Goal: Complete application form: Complete application form

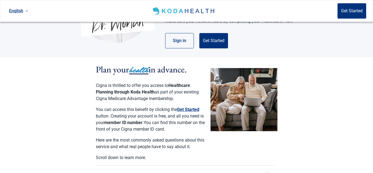
scroll to position [84, 0]
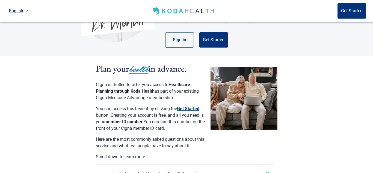
click at [182, 106] on button "Get Started" at bounding box center [188, 109] width 22 height 7
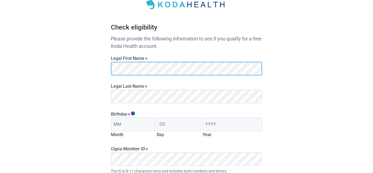
scroll to position [37, 0]
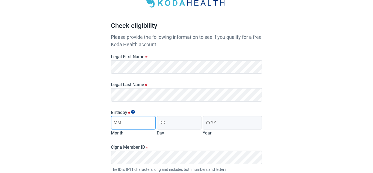
click at [141, 125] on input "Month" at bounding box center [133, 123] width 45 height 14
type input "12"
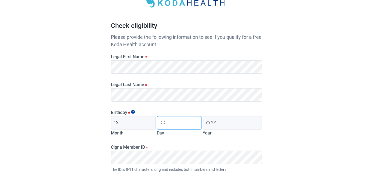
click at [169, 125] on input "Day" at bounding box center [179, 123] width 45 height 14
type input "30"
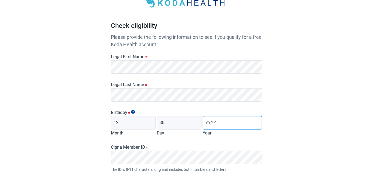
click at [218, 125] on input "Year" at bounding box center [233, 123] width 60 height 14
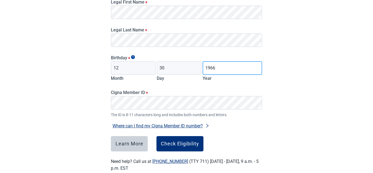
scroll to position [94, 0]
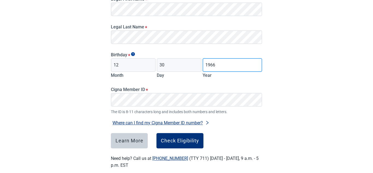
type input "1966"
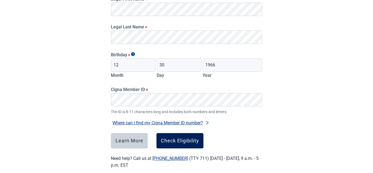
click at [171, 140] on div "Check Eligibility" at bounding box center [180, 140] width 38 height 5
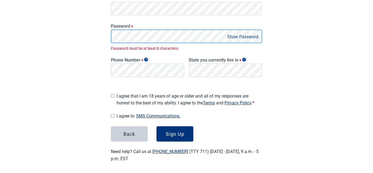
scroll to position [113, 0]
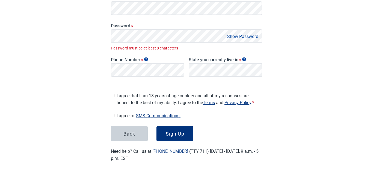
click at [235, 36] on button "Show Password" at bounding box center [243, 36] width 34 height 7
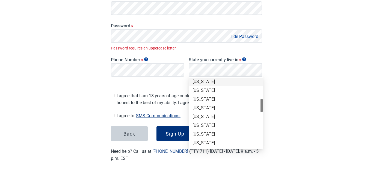
scroll to position [115, 0]
click at [207, 142] on div "[US_STATE]" at bounding box center [226, 143] width 67 height 6
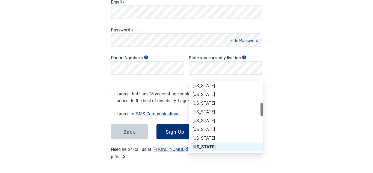
scroll to position [107, 0]
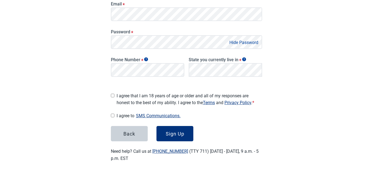
click at [113, 94] on input "I agree that I am 18 years of age or older and all of my responses are honest t…" at bounding box center [113, 96] width 4 height 4
checkbox input "true"
click at [180, 133] on div "Sign Up" at bounding box center [175, 133] width 19 height 5
click at [175, 133] on div "Sign Up" at bounding box center [175, 133] width 19 height 5
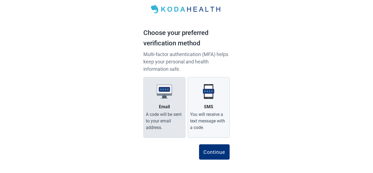
scroll to position [18, 0]
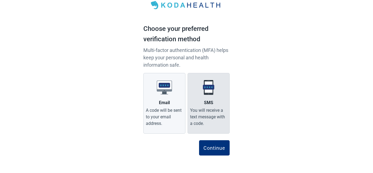
click at [209, 94] on img "Main content" at bounding box center [208, 87] width 15 height 15
click at [0, 0] on input "SMS You will receive a text message with a code." at bounding box center [0, 0] width 0 height 0
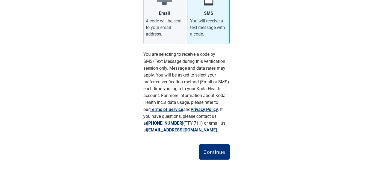
scroll to position [112, 0]
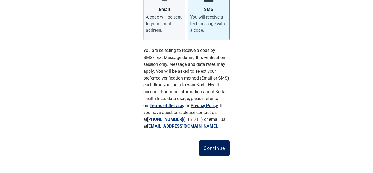
click at [214, 147] on div "Continue" at bounding box center [215, 147] width 22 height 5
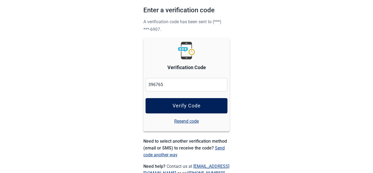
type input "396765"
click at [191, 109] on div "Verify Code" at bounding box center [187, 105] width 28 height 5
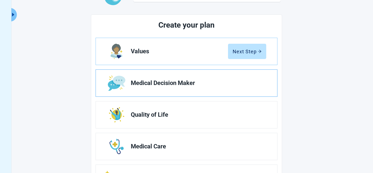
scroll to position [57, 0]
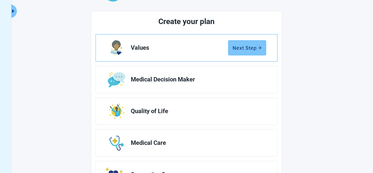
click at [248, 47] on div "Next Step" at bounding box center [247, 47] width 29 height 5
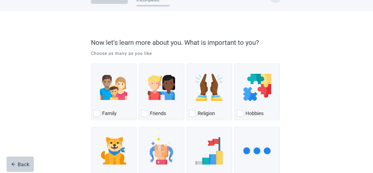
scroll to position [22, 0]
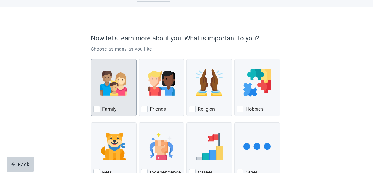
click at [95, 111] on div "Family, checkbox, not checked" at bounding box center [96, 109] width 7 height 7
click at [91, 59] on input "Family" at bounding box center [91, 59] width 0 height 0
checkbox input "true"
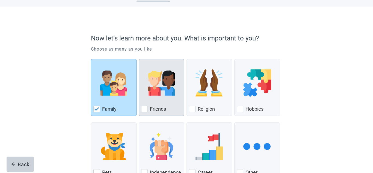
click at [143, 109] on div "Friends, checkbox, not checked" at bounding box center [144, 109] width 7 height 7
click at [139, 59] on input "Friends" at bounding box center [139, 59] width 0 height 0
checkbox input "true"
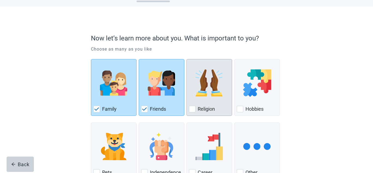
click at [192, 109] on div "Religion, checkbox, not checked" at bounding box center [192, 109] width 7 height 7
click at [187, 59] on input "Religion" at bounding box center [187, 59] width 0 height 0
checkbox input "true"
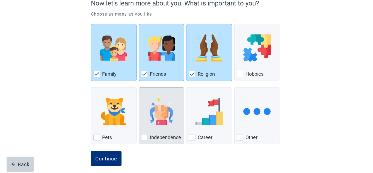
scroll to position [57, 0]
click at [145, 138] on div "Independence, checkbox, not checked" at bounding box center [144, 137] width 7 height 7
click at [139, 87] on input "Independence" at bounding box center [139, 87] width 0 height 0
checkbox input "true"
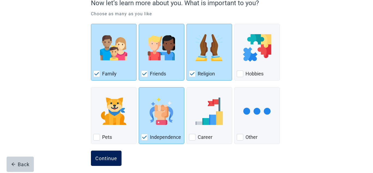
click at [110, 157] on div "Continue" at bounding box center [106, 158] width 22 height 5
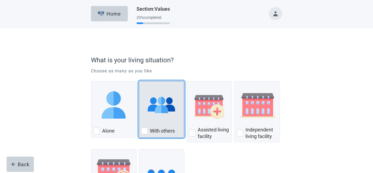
click at [143, 131] on div "With Others, checkbox, not checked" at bounding box center [144, 131] width 7 height 7
click at [139, 81] on input "With others" at bounding box center [139, 81] width 0 height 0
checkbox input "true"
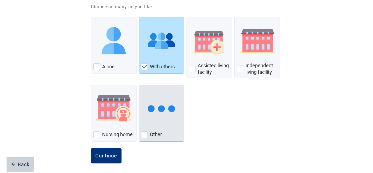
scroll to position [67, 0]
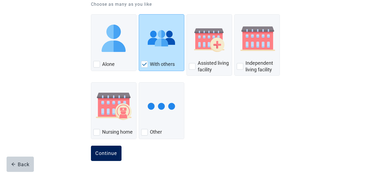
click at [105, 154] on div "Continue" at bounding box center [106, 153] width 22 height 5
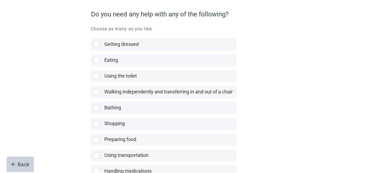
scroll to position [53, 0]
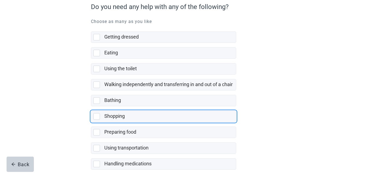
click at [95, 116] on div "Shopping, checkbox, not selected" at bounding box center [96, 116] width 7 height 7
click at [91, 107] on input "Shopping" at bounding box center [91, 106] width 0 height 0
checkbox input "true"
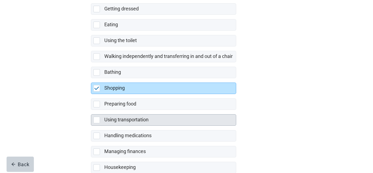
scroll to position [84, 0]
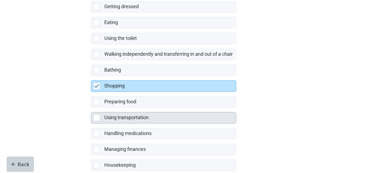
click at [96, 117] on div "Using transportation, checkbox, not selected" at bounding box center [96, 118] width 7 height 7
click at [91, 108] on input "Using transportation" at bounding box center [91, 108] width 0 height 0
checkbox input "true"
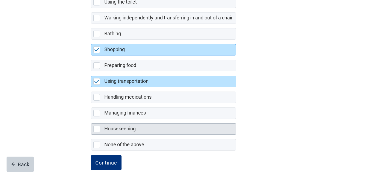
scroll to position [123, 0]
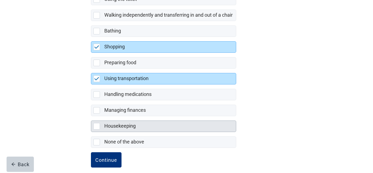
click at [97, 126] on div "Housekeeping, checkbox, not selected" at bounding box center [96, 126] width 7 height 7
click at [91, 116] on input "Housekeeping" at bounding box center [91, 116] width 0 height 0
checkbox input "true"
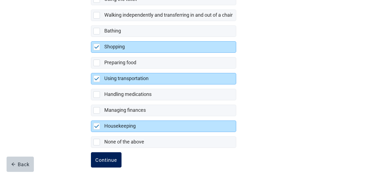
click at [110, 160] on div "Continue" at bounding box center [106, 159] width 22 height 5
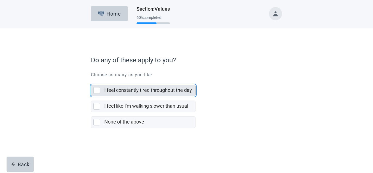
click at [96, 90] on div "I feel constantly tired throughout the day, checkbox, not selected" at bounding box center [96, 90] width 7 height 7
click at [91, 81] on input "I feel constantly tired throughout the day" at bounding box center [91, 80] width 0 height 0
checkbox input "true"
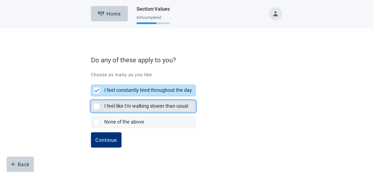
click at [94, 106] on div "I feel like I'm walking slower than usual, checkbox, not selected" at bounding box center [96, 106] width 7 height 7
click at [91, 96] on input "I feel like I'm walking slower than usual" at bounding box center [91, 96] width 0 height 0
checkbox input "true"
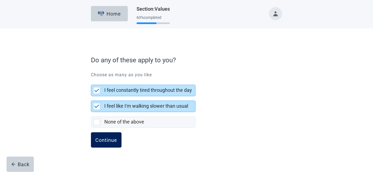
click at [104, 140] on div "Continue" at bounding box center [106, 139] width 22 height 5
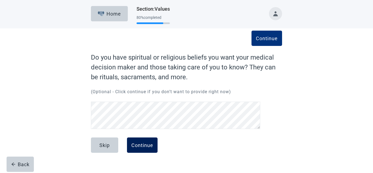
click at [138, 147] on div "Continue" at bounding box center [142, 144] width 22 height 5
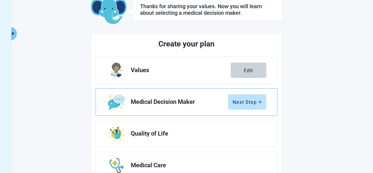
scroll to position [36, 0]
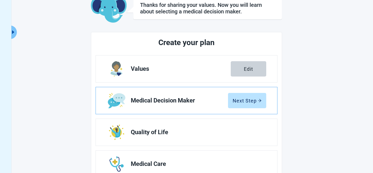
click at [162, 102] on span "Medical Decision Maker" at bounding box center [179, 100] width 97 height 7
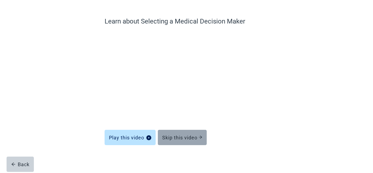
click at [178, 138] on div "Skip this video" at bounding box center [182, 137] width 40 height 5
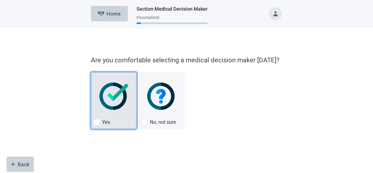
click at [98, 124] on div "Yes, checkbox, not checked" at bounding box center [96, 122] width 7 height 7
click at [91, 72] on input "Yes" at bounding box center [91, 72] width 0 height 0
checkbox input "true"
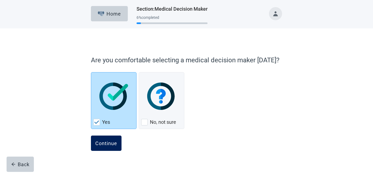
click at [104, 144] on div "Continue" at bounding box center [106, 143] width 22 height 5
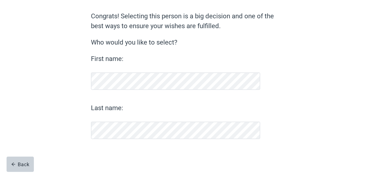
scroll to position [41, 0]
click at [19, 163] on div "Back" at bounding box center [20, 164] width 18 height 5
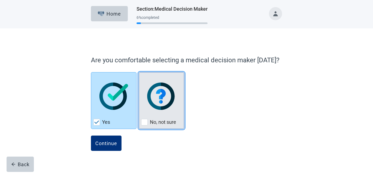
click at [144, 124] on div "No, not sure, checkbox, not checked" at bounding box center [144, 122] width 7 height 7
click at [139, 72] on input "No, not sure" at bounding box center [139, 72] width 0 height 0
checkbox input "true"
checkbox input "false"
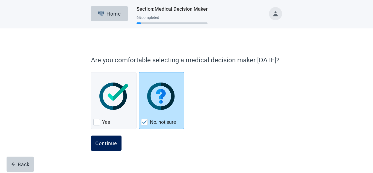
click at [106, 146] on button "Continue" at bounding box center [106, 143] width 31 height 15
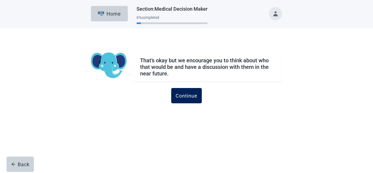
click at [182, 93] on div "Continue" at bounding box center [187, 95] width 22 height 5
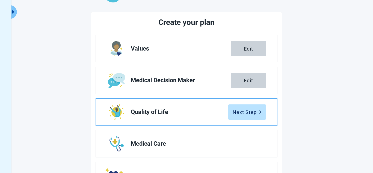
scroll to position [58, 0]
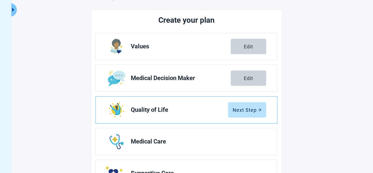
click at [159, 110] on span "Quality of Life" at bounding box center [179, 110] width 97 height 7
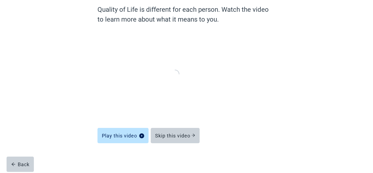
scroll to position [48, 0]
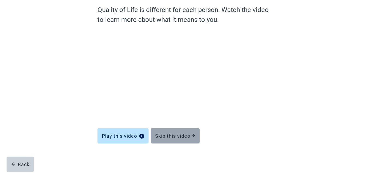
click at [168, 136] on div "Skip this video" at bounding box center [175, 135] width 40 height 5
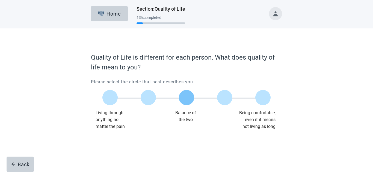
click at [183, 102] on label "Main content" at bounding box center [186, 97] width 15 height 15
click at [187, 98] on input "Quality of life scale: 50 out of 100. Balance of the two" at bounding box center [187, 98] width 0 height 0
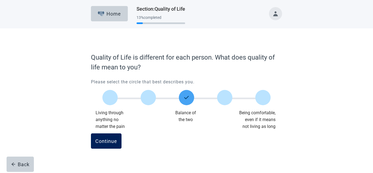
click at [107, 143] on div "Continue" at bounding box center [106, 140] width 22 height 5
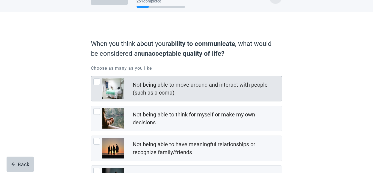
scroll to position [18, 0]
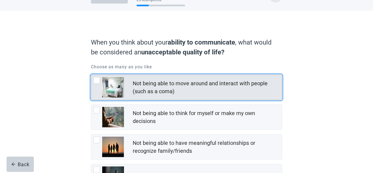
click at [97, 82] on div "Not being able to move around and interact with people (such as a coma), checkb…" at bounding box center [96, 80] width 7 height 7
click at [91, 75] on input "Not being able to move around and interact with people (such as a coma)" at bounding box center [91, 75] width 0 height 0
checkbox input "true"
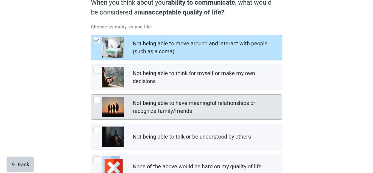
scroll to position [60, 0]
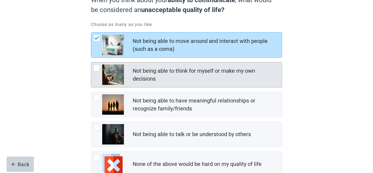
click at [98, 68] on div "Not being able to think for myself or make my own decisions, checkbox, not chec…" at bounding box center [96, 68] width 7 height 7
click at [91, 62] on input "Not being able to think for myself or make my own decisions" at bounding box center [91, 62] width 0 height 0
checkbox input "true"
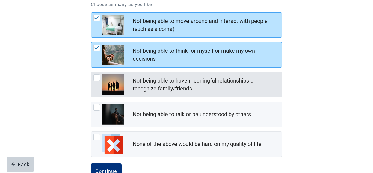
scroll to position [80, 0]
click at [96, 79] on div "Not being able to have meaningful relationships or recognize family/friends, ch…" at bounding box center [96, 77] width 7 height 7
click at [91, 72] on input "Not being able to have meaningful relationships or recognize family/friends" at bounding box center [91, 72] width 0 height 0
checkbox input "true"
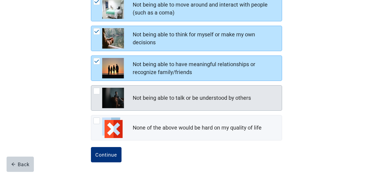
scroll to position [98, 0]
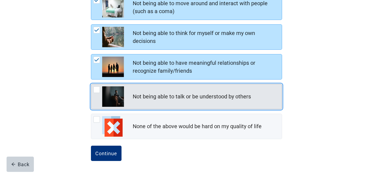
click at [98, 91] on div "Not being able to talk or be understood by others, checkbox, not checked" at bounding box center [96, 89] width 7 height 7
click at [91, 84] on input "Not being able to talk or be understood by others" at bounding box center [91, 84] width 0 height 0
checkbox input "true"
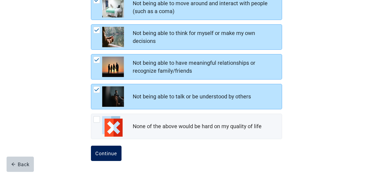
click at [103, 155] on div "Continue" at bounding box center [106, 153] width 22 height 5
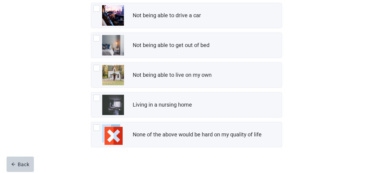
scroll to position [93, 0]
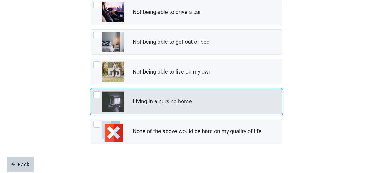
click at [97, 96] on div "Living in a nursing home, checkbox, not checked" at bounding box center [96, 94] width 7 height 7
click at [91, 89] on input "Living in a nursing home" at bounding box center [91, 89] width 0 height 0
checkbox input "true"
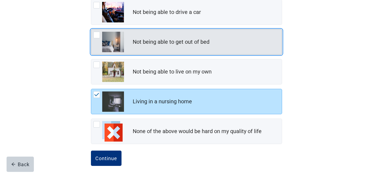
click at [95, 37] on div "Not being able to get out of bed, checkbox, not checked" at bounding box center [96, 35] width 7 height 7
click at [91, 30] on input "Not being able to get out of bed" at bounding box center [91, 29] width 0 height 0
checkbox input "true"
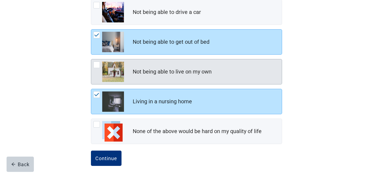
click at [96, 64] on div "Not being able to live on my own, checkbox, not checked" at bounding box center [96, 65] width 7 height 7
click at [91, 59] on input "Not being able to live on my own" at bounding box center [91, 59] width 0 height 0
checkbox input "true"
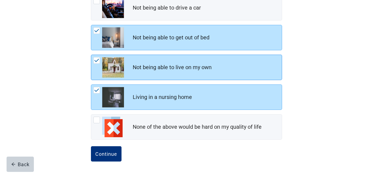
scroll to position [98, 0]
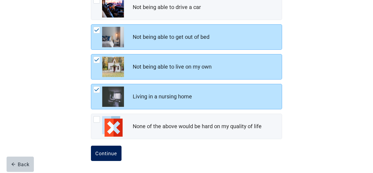
click at [106, 151] on div "Continue" at bounding box center [106, 153] width 22 height 5
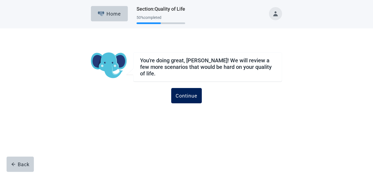
click at [188, 94] on div "Continue" at bounding box center [187, 95] width 22 height 5
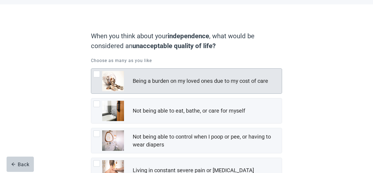
scroll to position [26, 0]
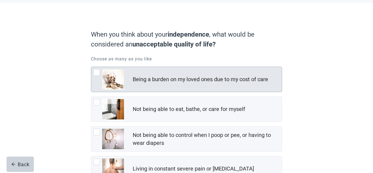
click at [95, 73] on div "Being a burden on my loved ones due to my cost of care, checkbox, not checked" at bounding box center [96, 72] width 7 height 7
click at [91, 67] on input "Being a burden on my loved ones due to my cost of care" at bounding box center [91, 67] width 0 height 0
checkbox input "true"
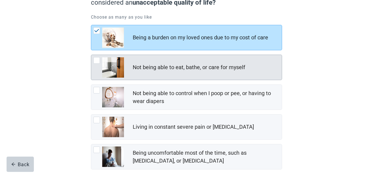
scroll to position [68, 0]
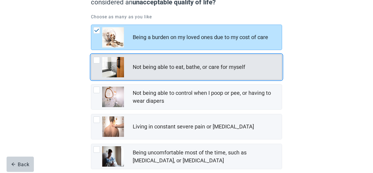
click at [95, 60] on div "Not being able to eat, bathe, or care for myself, checkbox, not checked" at bounding box center [96, 60] width 7 height 7
click at [91, 55] on input "Not being able to eat, bathe, or care for myself" at bounding box center [91, 54] width 0 height 0
checkbox input "true"
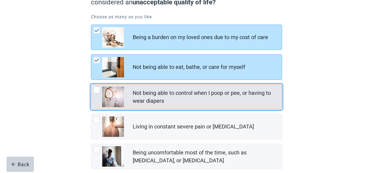
click at [98, 92] on div "Not being able to control when I poop or pee, or having to wear diapers, checkb…" at bounding box center [96, 90] width 7 height 7
click at [91, 84] on input "Not being able to control when I poop or pee, or having to wear diapers" at bounding box center [91, 84] width 0 height 0
checkbox input "true"
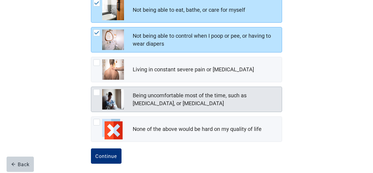
scroll to position [128, 0]
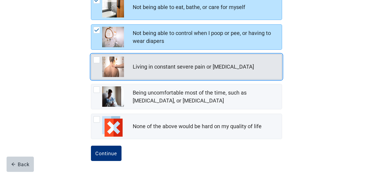
click at [96, 59] on div "Living in constant severe pain or shortness of breath, checkbox, not checked" at bounding box center [96, 60] width 7 height 7
click at [91, 54] on input "Living in constant severe pain or [MEDICAL_DATA]" at bounding box center [91, 54] width 0 height 0
checkbox input "true"
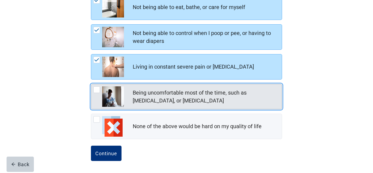
drag, startPoint x: 98, startPoint y: 90, endPoint x: 105, endPoint y: 105, distance: 16.6
click at [98, 90] on div "Being uncomfortable most of the time, such as nausea, vomiting, or diarrhea, ch…" at bounding box center [96, 89] width 7 height 7
click at [91, 84] on input "Being uncomfortable most of the time, such as [MEDICAL_DATA], or [MEDICAL_DATA]" at bounding box center [91, 84] width 0 height 0
checkbox input "true"
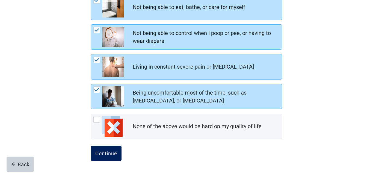
click at [113, 156] on div "Continue" at bounding box center [106, 153] width 22 height 5
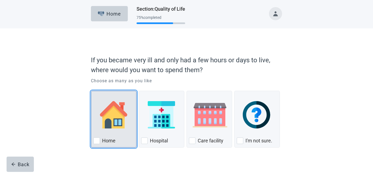
click at [97, 139] on div "Home, checkbox, not checked" at bounding box center [96, 140] width 7 height 7
click at [91, 91] on input "Home" at bounding box center [91, 91] width 0 height 0
checkbox input "true"
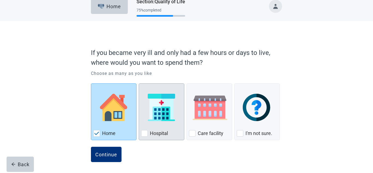
scroll to position [8, 0]
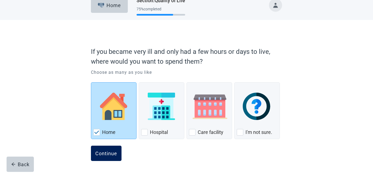
click at [101, 151] on div "Continue" at bounding box center [106, 153] width 22 height 5
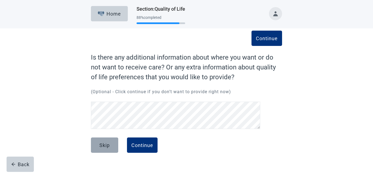
click at [110, 147] on button "Skip" at bounding box center [104, 144] width 27 height 15
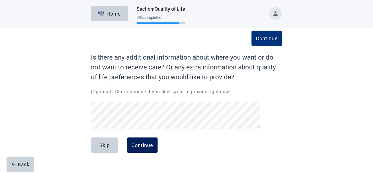
click at [137, 147] on div "Continue" at bounding box center [142, 144] width 22 height 5
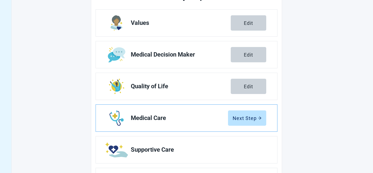
scroll to position [85, 0]
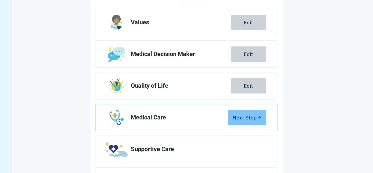
click at [243, 118] on div "Next Step" at bounding box center [247, 117] width 29 height 5
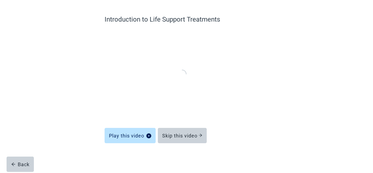
scroll to position [38, 0]
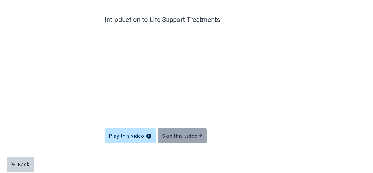
click at [166, 139] on button "Skip this video" at bounding box center [182, 135] width 49 height 15
click at [182, 136] on div "Skip this video" at bounding box center [182, 135] width 40 height 5
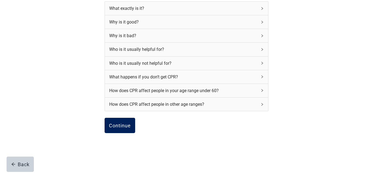
scroll to position [78, 0]
click at [119, 128] on div "Continue" at bounding box center [120, 124] width 22 height 5
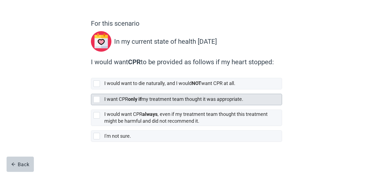
scroll to position [34, 0]
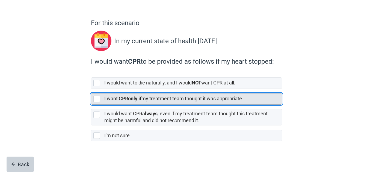
click at [97, 99] on div "[object Object], checkbox, not selected" at bounding box center [96, 99] width 7 height 7
click at [91, 89] on input "I want CPR only if my treatment team thought it was appropriate." at bounding box center [91, 89] width 0 height 0
checkbox input "true"
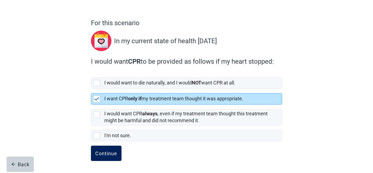
click at [106, 153] on div "Continue" at bounding box center [106, 153] width 22 height 5
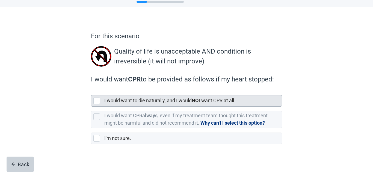
scroll to position [24, 0]
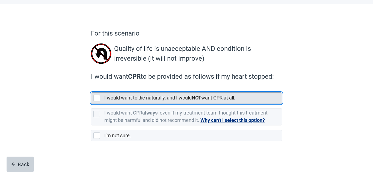
click at [96, 97] on div "[object Object], checkbox, not selected" at bounding box center [96, 98] width 7 height 7
click at [91, 88] on input "I would want to die naturally, and I would NOT want CPR at all." at bounding box center [91, 88] width 0 height 0
checkbox input "true"
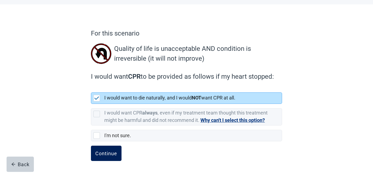
click at [111, 153] on div "Continue" at bounding box center [106, 153] width 22 height 5
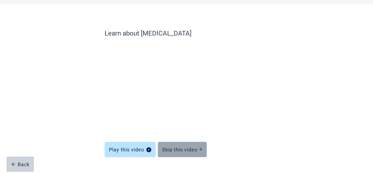
click at [167, 149] on div "Skip this video" at bounding box center [182, 149] width 40 height 5
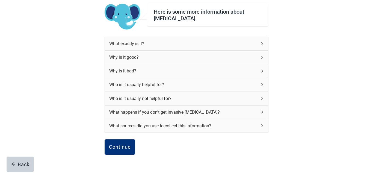
scroll to position [43, 0]
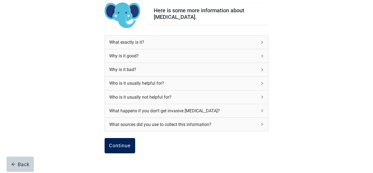
click at [129, 143] on div "Continue" at bounding box center [120, 145] width 22 height 5
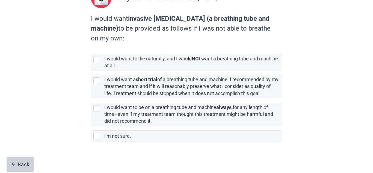
scroll to position [78, 0]
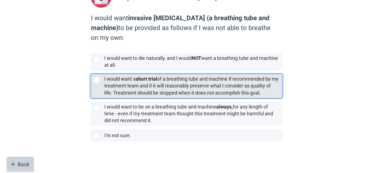
click at [95, 79] on div "[object Object], checkbox, not selected" at bounding box center [96, 80] width 7 height 7
click at [91, 70] on input "I would want a short trial of a breathing tube and machine if recommended by my…" at bounding box center [91, 70] width 0 height 0
checkbox input "true"
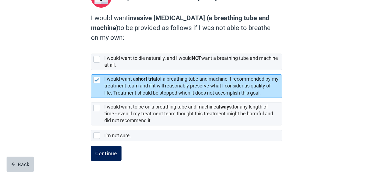
click at [119, 154] on button "Continue" at bounding box center [106, 153] width 31 height 15
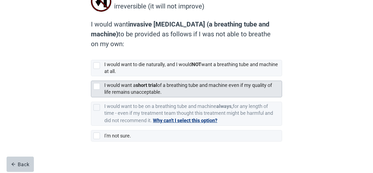
scroll to position [77, 0]
click at [96, 88] on div "[object Object], checkbox, not selected" at bounding box center [96, 86] width 7 height 7
click at [91, 76] on input "I would want a short trial of a breathing tube and machine even if my quality o…" at bounding box center [91, 76] width 0 height 0
checkbox input "true"
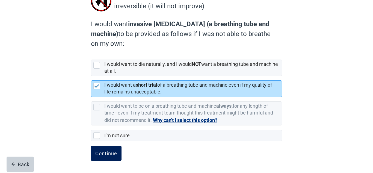
click at [110, 155] on div "Continue" at bounding box center [106, 153] width 22 height 5
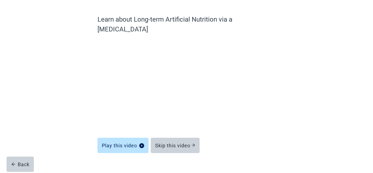
scroll to position [38, 0]
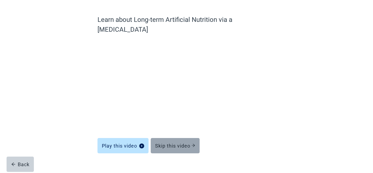
click at [163, 141] on button "Skip this video" at bounding box center [175, 145] width 49 height 15
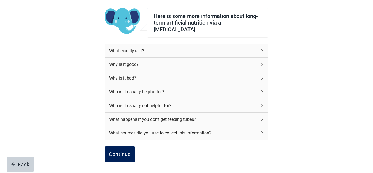
click at [121, 151] on div "Continue" at bounding box center [120, 153] width 22 height 5
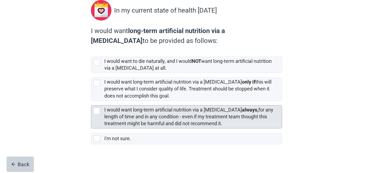
scroll to position [66, 0]
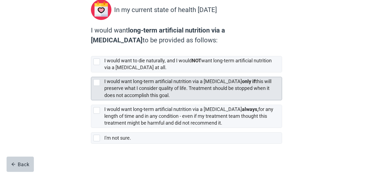
click at [96, 85] on div "[object Object], checkbox, not selected" at bounding box center [96, 82] width 7 height 7
click at [91, 73] on input "I would want long-term artificial nutrition via a [MEDICAL_DATA] only if this w…" at bounding box center [91, 72] width 0 height 0
checkbox input "true"
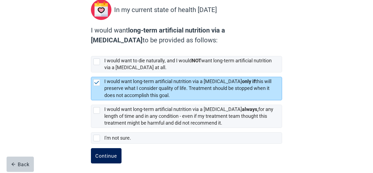
click at [106, 156] on div "Continue" at bounding box center [106, 155] width 22 height 5
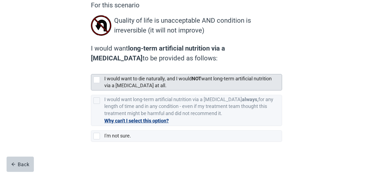
scroll to position [53, 0]
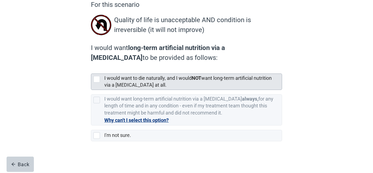
click at [100, 82] on div "[object Object], checkbox, not selected" at bounding box center [96, 79] width 7 height 7
click at [91, 69] on input "I would want to die naturally, and I would NOT want long-term artificial nutrit…" at bounding box center [91, 69] width 0 height 0
checkbox input "true"
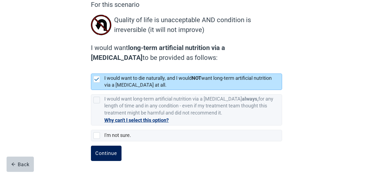
click at [105, 155] on div "Continue" at bounding box center [106, 153] width 22 height 5
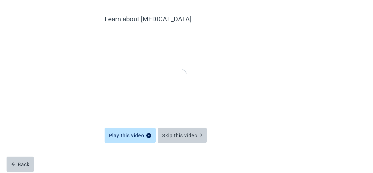
scroll to position [38, 0]
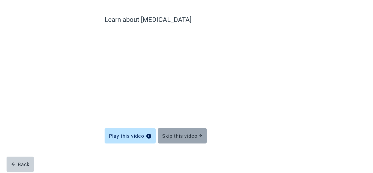
click at [168, 135] on div "Skip this video" at bounding box center [182, 135] width 40 height 5
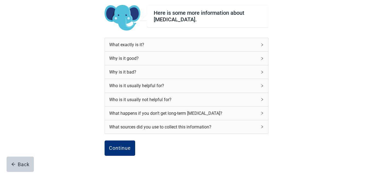
scroll to position [43, 0]
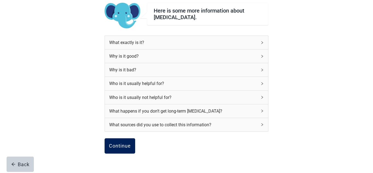
click at [125, 147] on div "Continue" at bounding box center [120, 145] width 22 height 5
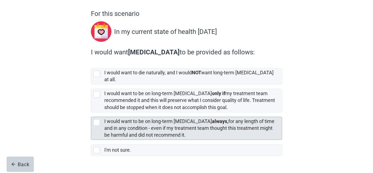
scroll to position [44, 0]
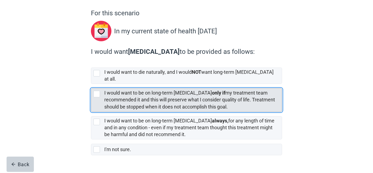
click at [96, 91] on div "[object Object], checkbox, not selected" at bounding box center [96, 94] width 7 height 7
click at [91, 84] on input "I would want to be on long-term [MEDICAL_DATA] only if my treatment team recomm…" at bounding box center [91, 84] width 0 height 0
checkbox input "true"
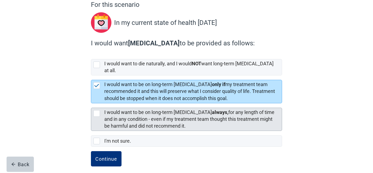
scroll to position [53, 0]
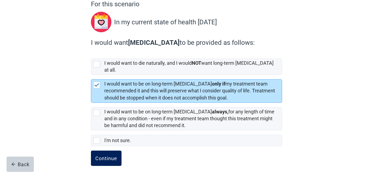
click at [113, 156] on div "Continue" at bounding box center [106, 158] width 22 height 5
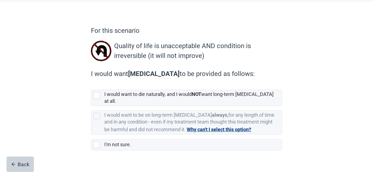
scroll to position [28, 0]
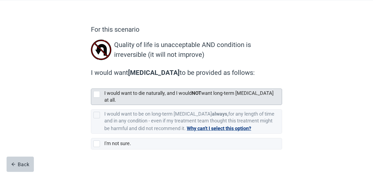
click at [96, 96] on div "[object Object], checkbox, not selected" at bounding box center [96, 94] width 7 height 7
click at [91, 84] on input "I would want to die naturally, and I would NOT want long-term [MEDICAL_DATA] at…" at bounding box center [91, 84] width 0 height 0
checkbox input "true"
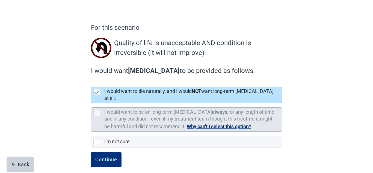
scroll to position [31, 0]
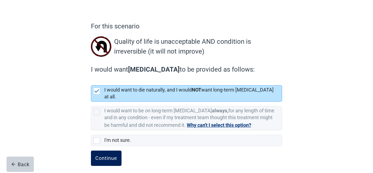
click at [105, 156] on div "Continue" at bounding box center [106, 158] width 22 height 5
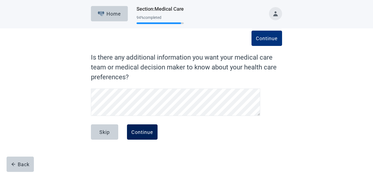
click at [134, 132] on div "Continue" at bounding box center [142, 131] width 22 height 5
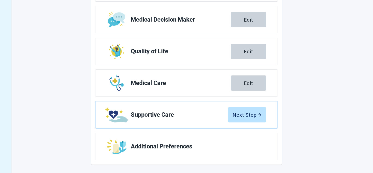
scroll to position [118, 0]
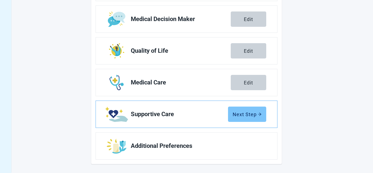
click at [232, 113] on button "Next Step" at bounding box center [247, 114] width 38 height 15
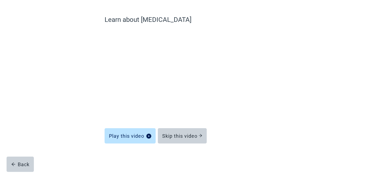
scroll to position [38, 0]
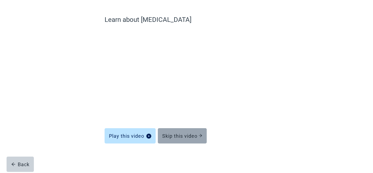
click at [172, 140] on button "Skip this video" at bounding box center [182, 135] width 49 height 15
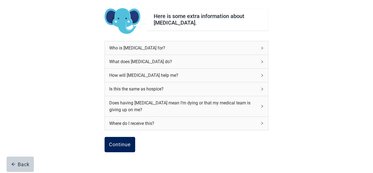
click at [120, 145] on div "Continue" at bounding box center [120, 144] width 22 height 5
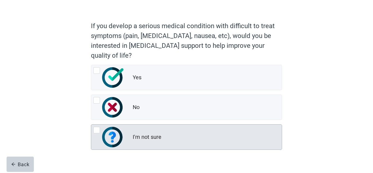
scroll to position [37, 0]
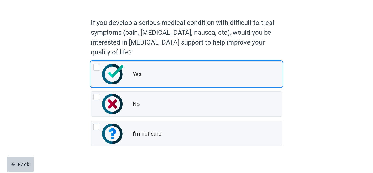
drag, startPoint x: 96, startPoint y: 67, endPoint x: 107, endPoint y: 87, distance: 23.1
click at [96, 67] on div "Yes, radio button, not checked" at bounding box center [96, 67] width 7 height 7
click at [91, 62] on input "Yes" at bounding box center [91, 62] width 0 height 0
radio input "true"
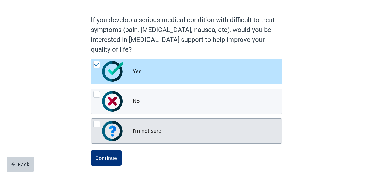
scroll to position [45, 0]
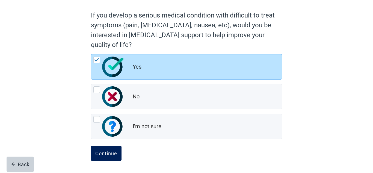
click at [114, 155] on div "Continue" at bounding box center [106, 153] width 22 height 5
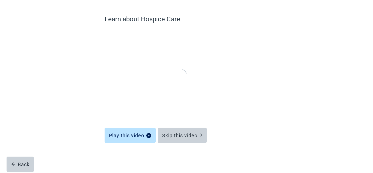
scroll to position [38, 0]
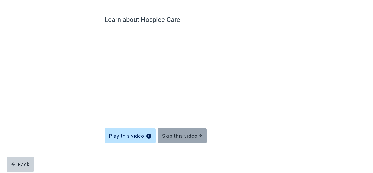
click at [172, 138] on div "Skip this video" at bounding box center [182, 135] width 40 height 5
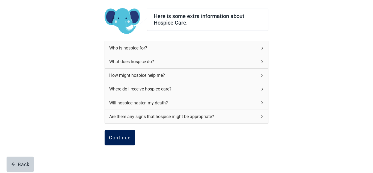
click at [127, 141] on button "Continue" at bounding box center [120, 137] width 31 height 15
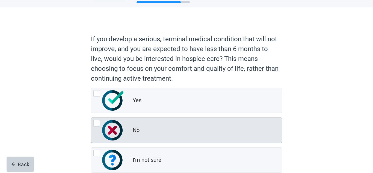
scroll to position [23, 0]
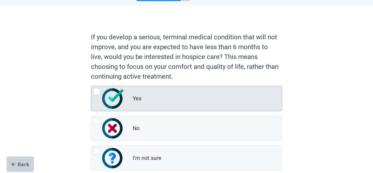
click at [97, 92] on div "Yes, radio button, not checked" at bounding box center [96, 91] width 7 height 7
click at [91, 86] on input "Yes" at bounding box center [91, 86] width 0 height 0
radio input "true"
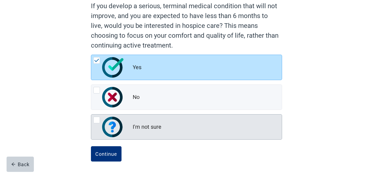
scroll to position [55, 0]
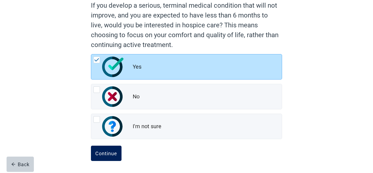
click at [109, 154] on div "Continue" at bounding box center [106, 153] width 22 height 5
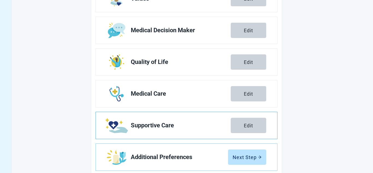
scroll to position [118, 0]
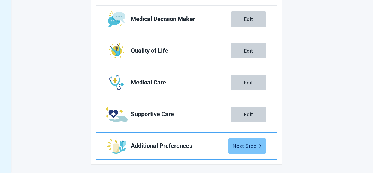
click at [232, 144] on button "Next Step" at bounding box center [247, 145] width 38 height 15
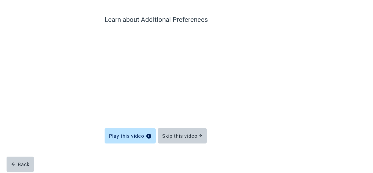
scroll to position [38, 0]
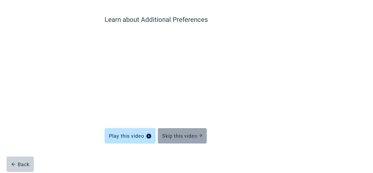
click at [183, 136] on div "Skip this video" at bounding box center [182, 135] width 40 height 5
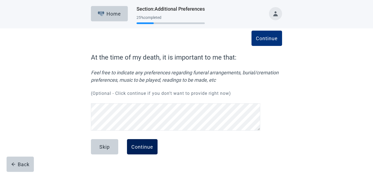
click at [153, 147] on div "Continue" at bounding box center [142, 146] width 22 height 5
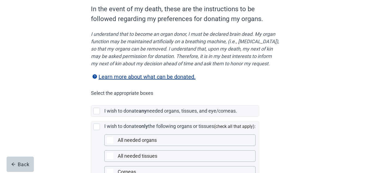
scroll to position [51, 0]
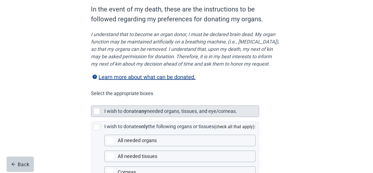
click at [98, 115] on div "Main content" at bounding box center [96, 111] width 7 height 7
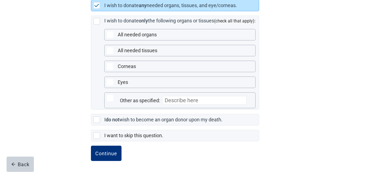
scroll to position [164, 0]
click at [112, 154] on div "Continue" at bounding box center [106, 153] width 22 height 5
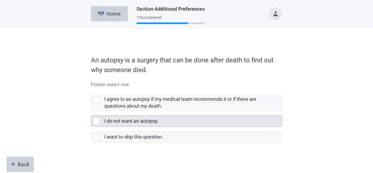
click at [95, 121] on div "I do not want an autopsy., checkbox, not selected" at bounding box center [96, 121] width 7 height 7
click at [91, 111] on input "I do not want an autopsy." at bounding box center [91, 111] width 0 height 0
checkbox input "true"
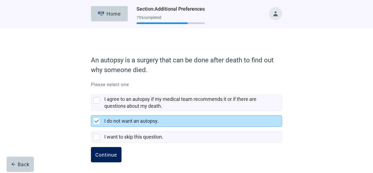
click at [111, 156] on div "Continue" at bounding box center [106, 154] width 22 height 5
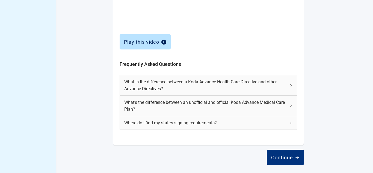
scroll to position [251, 0]
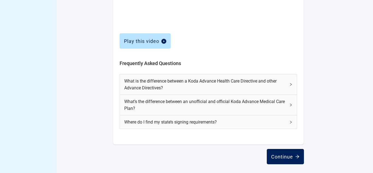
click at [273, 156] on div "Continue" at bounding box center [285, 156] width 28 height 5
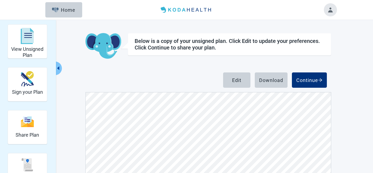
scroll to position [2523, 0]
click at [237, 80] on div "Edit" at bounding box center [236, 79] width 9 height 5
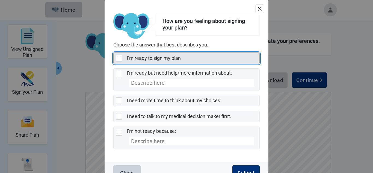
click at [121, 59] on div "I’m ready to sign my plan, checkbox, not selected" at bounding box center [119, 58] width 7 height 7
click at [114, 53] on input "I’m ready to sign my plan" at bounding box center [113, 52] width 0 height 0
checkbox input "true"
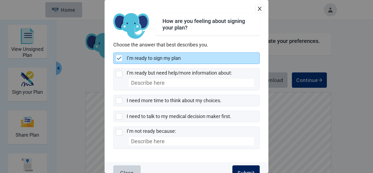
click at [247, 169] on button "Submit" at bounding box center [246, 172] width 27 height 15
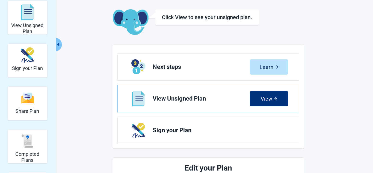
scroll to position [22, 0]
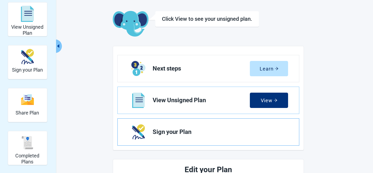
click at [176, 133] on span "Sign your Plan" at bounding box center [218, 132] width 131 height 7
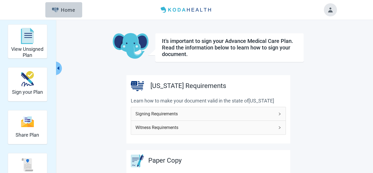
click at [202, 120] on div "Signing Requirements" at bounding box center [208, 113] width 155 height 13
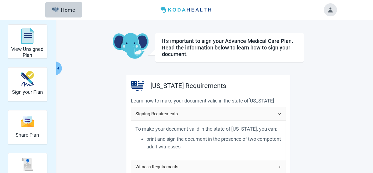
scroll to position [14, 0]
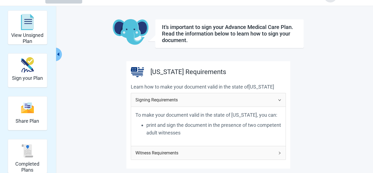
click at [190, 154] on span "Witness Requirements" at bounding box center [205, 153] width 139 height 7
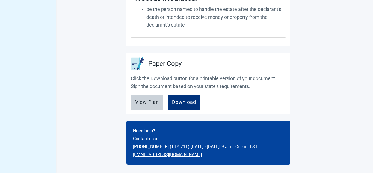
scroll to position [246, 0]
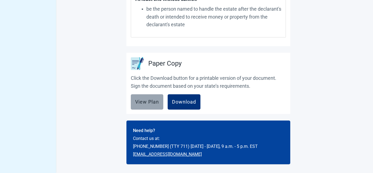
click at [146, 102] on div "View Plan" at bounding box center [147, 101] width 24 height 5
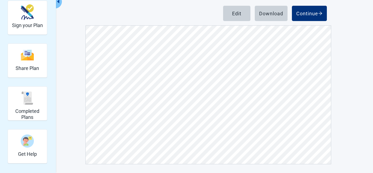
scroll to position [2991, 0]
click at [305, 11] on div "Continue" at bounding box center [310, 13] width 26 height 5
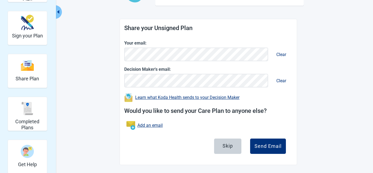
scroll to position [57, 0]
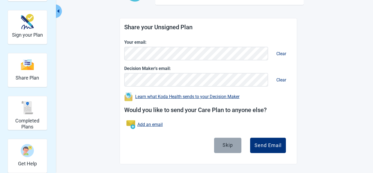
click at [224, 147] on div "Skip" at bounding box center [228, 144] width 10 height 5
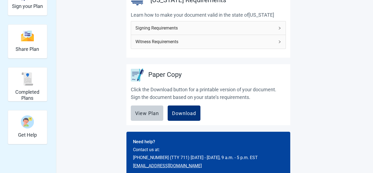
scroll to position [59, 0]
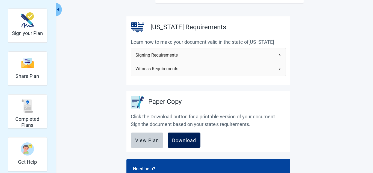
click at [181, 138] on div "Download" at bounding box center [184, 139] width 24 height 5
